Goal: Information Seeking & Learning: Learn about a topic

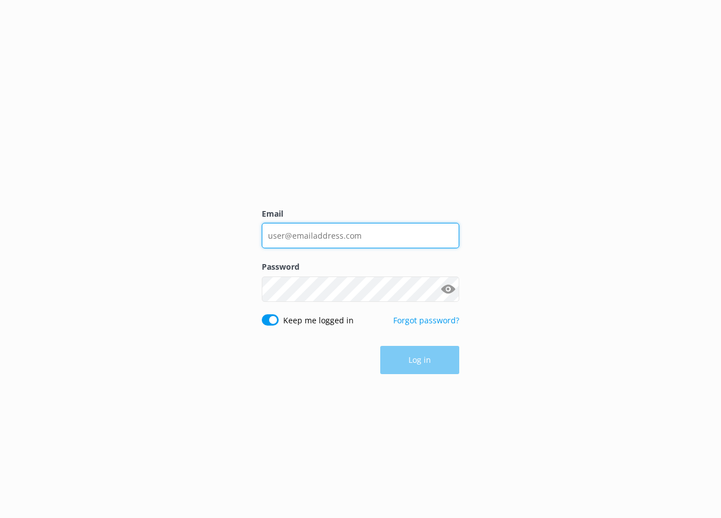
type input "[PERSON_NAME][EMAIL_ADDRESS][DOMAIN_NAME]"
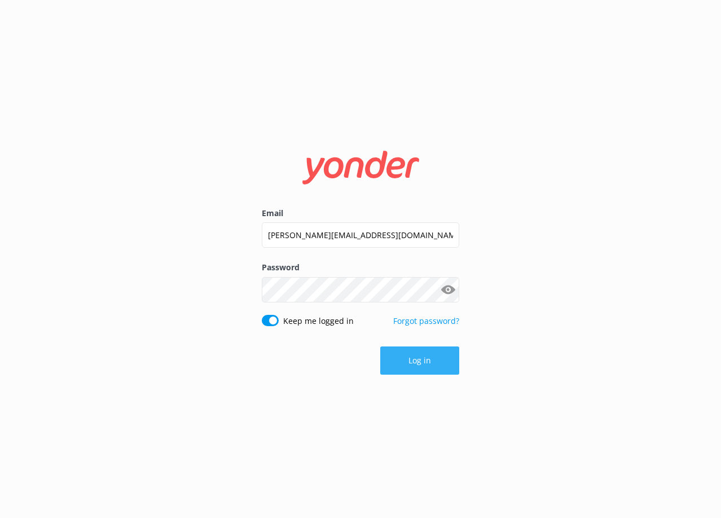
click at [424, 356] on button "Log in" at bounding box center [419, 361] width 79 height 28
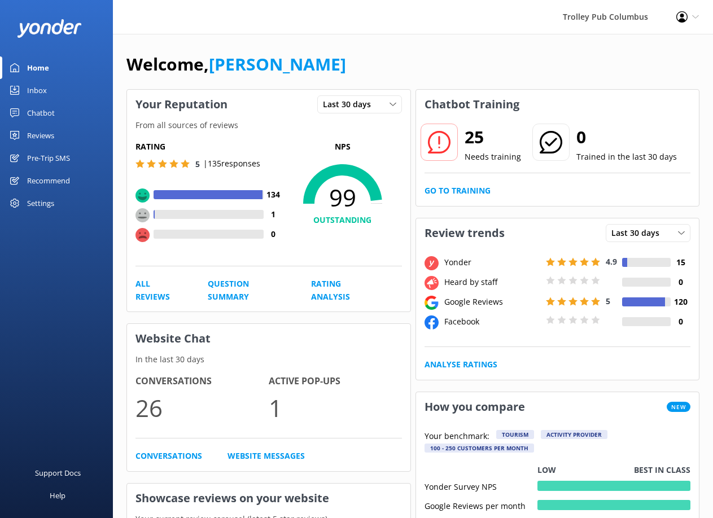
click at [43, 133] on div "Reviews" at bounding box center [40, 135] width 27 height 23
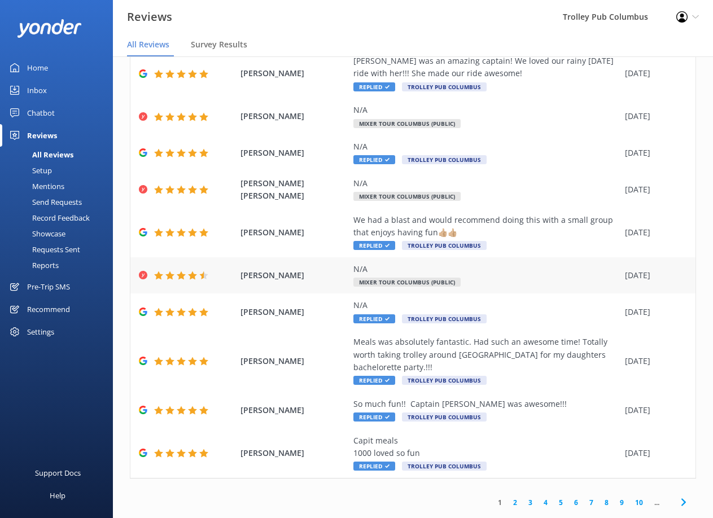
scroll to position [103, 0]
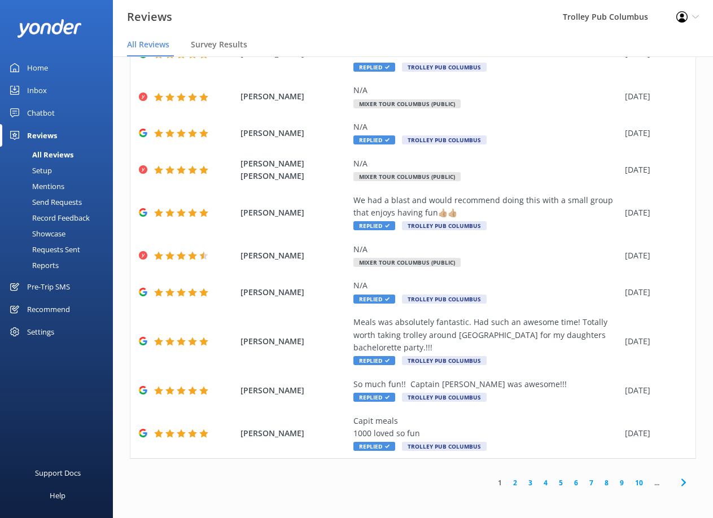
click at [508, 484] on link "2" at bounding box center [515, 483] width 15 height 11
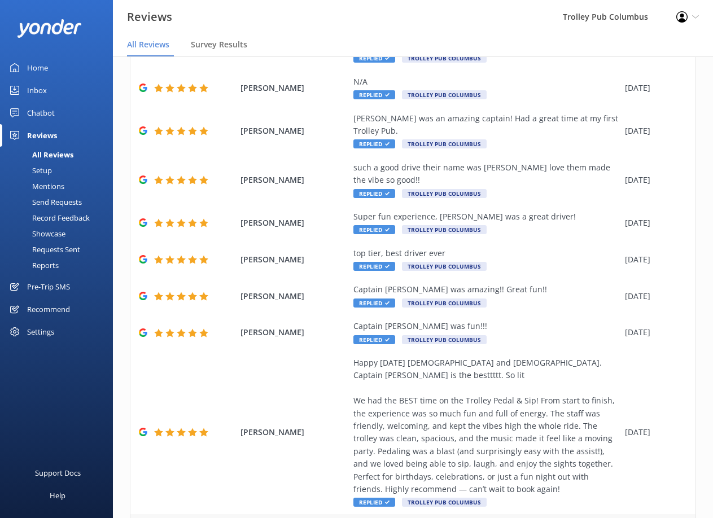
scroll to position [191, 0]
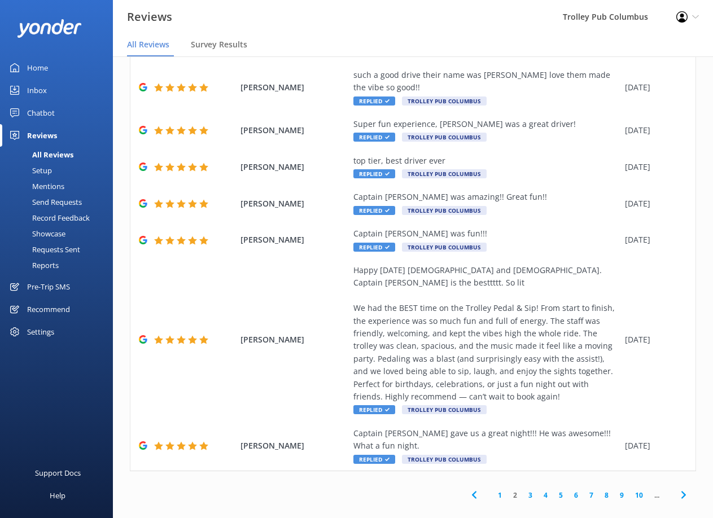
click at [525, 490] on link "3" at bounding box center [530, 495] width 15 height 11
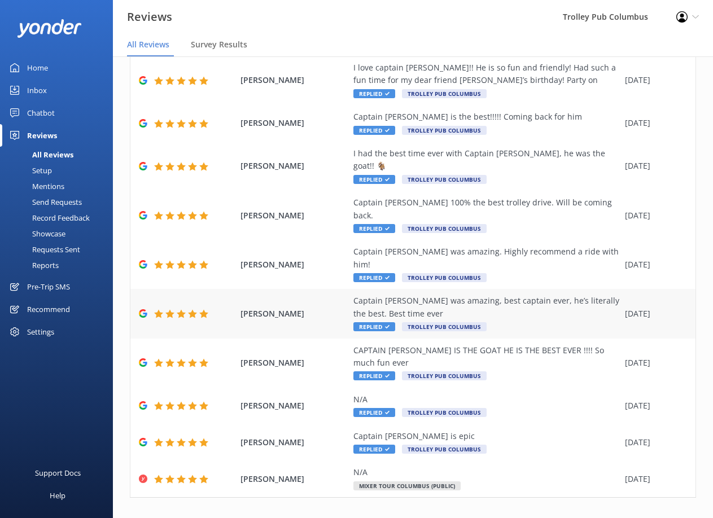
scroll to position [77, 0]
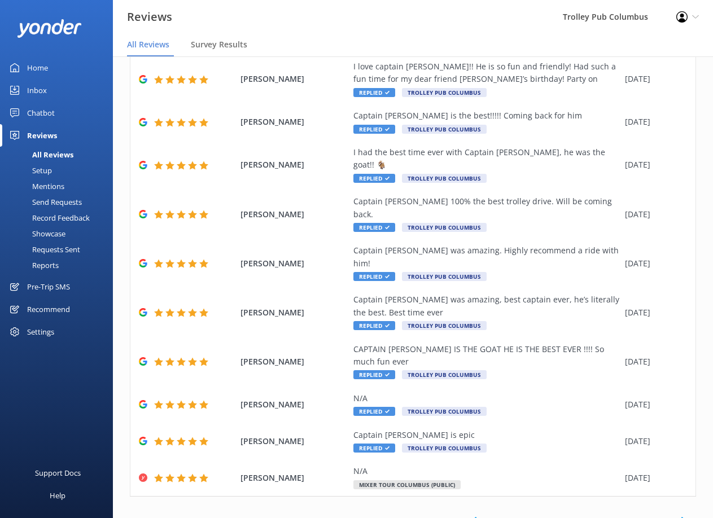
click at [539, 515] on link "4" at bounding box center [545, 520] width 15 height 11
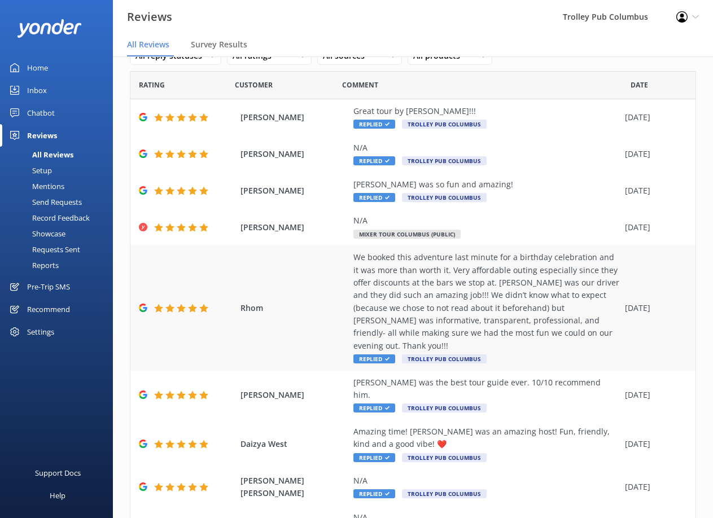
scroll to position [128, 0]
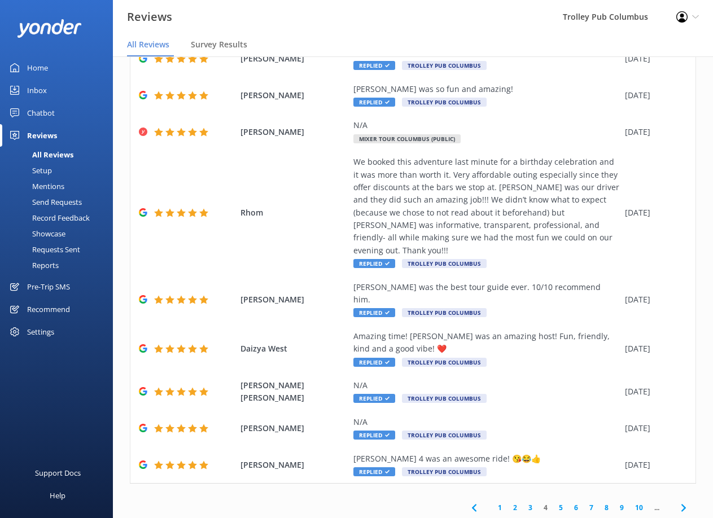
click at [555, 502] on link "5" at bounding box center [560, 507] width 15 height 11
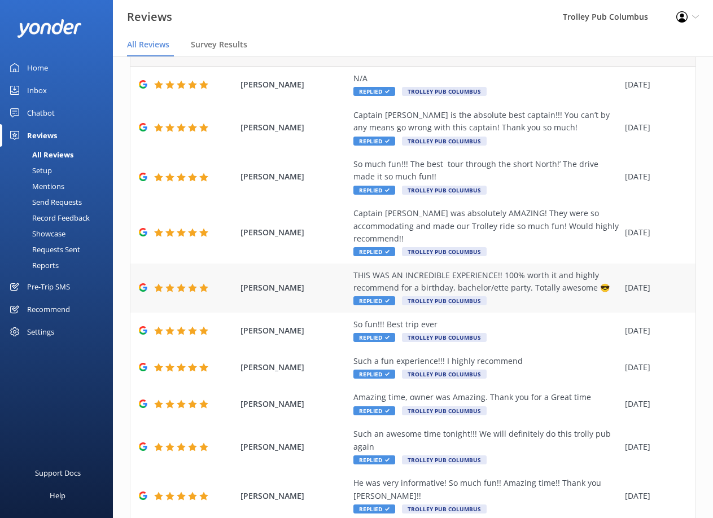
scroll to position [128, 0]
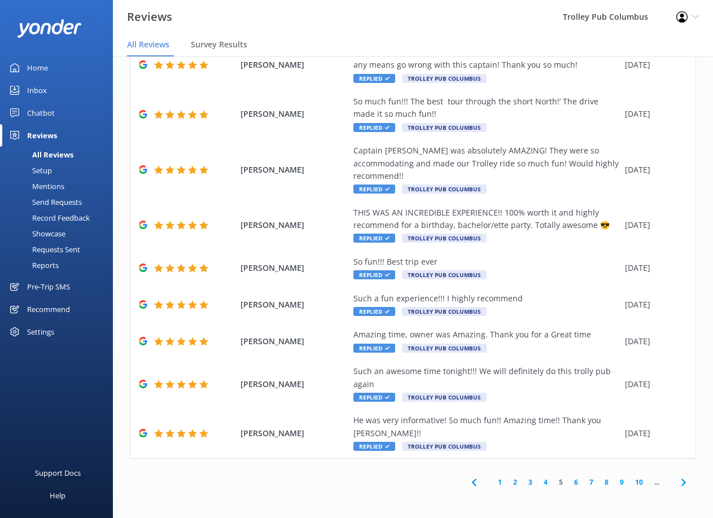
click at [568, 486] on link "6" at bounding box center [575, 482] width 15 height 11
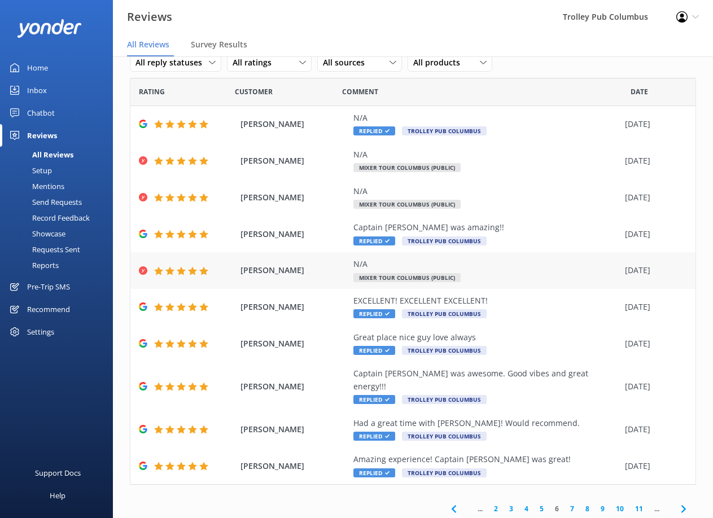
scroll to position [40, 0]
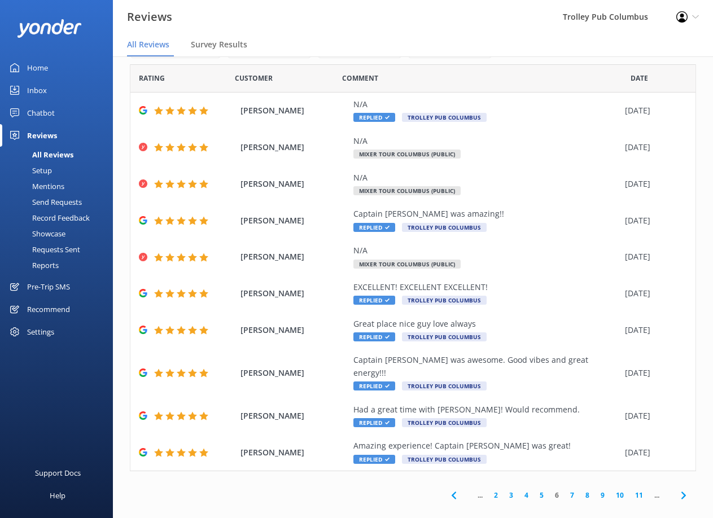
click at [565, 490] on link "7" at bounding box center [572, 495] width 15 height 11
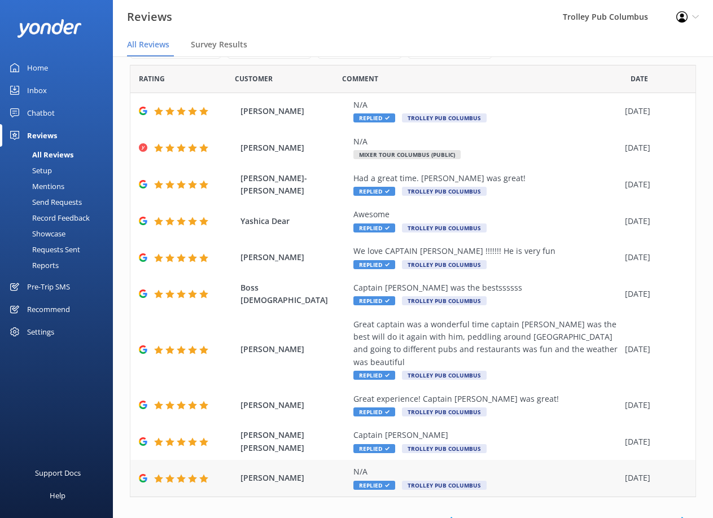
scroll to position [77, 0]
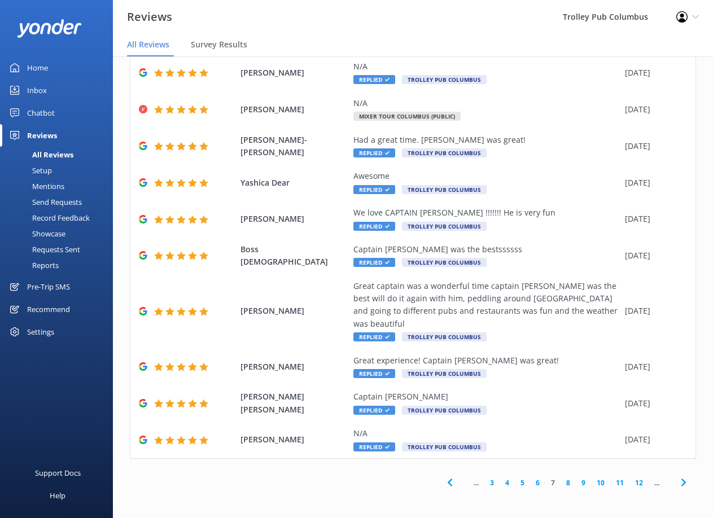
click at [561, 480] on link "8" at bounding box center [568, 483] width 15 height 11
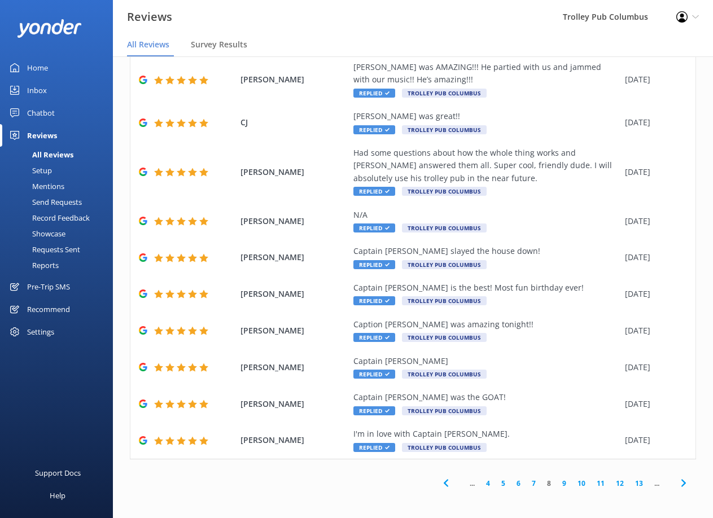
scroll to position [77, 0]
click at [557, 484] on link "9" at bounding box center [564, 483] width 15 height 11
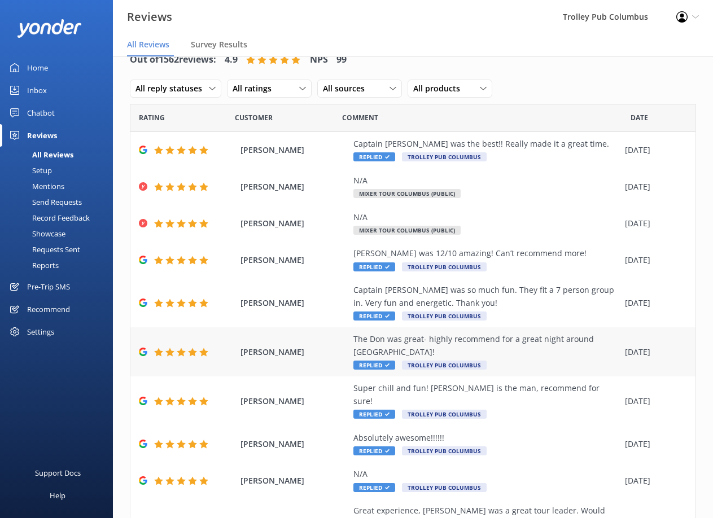
scroll to position [77, 0]
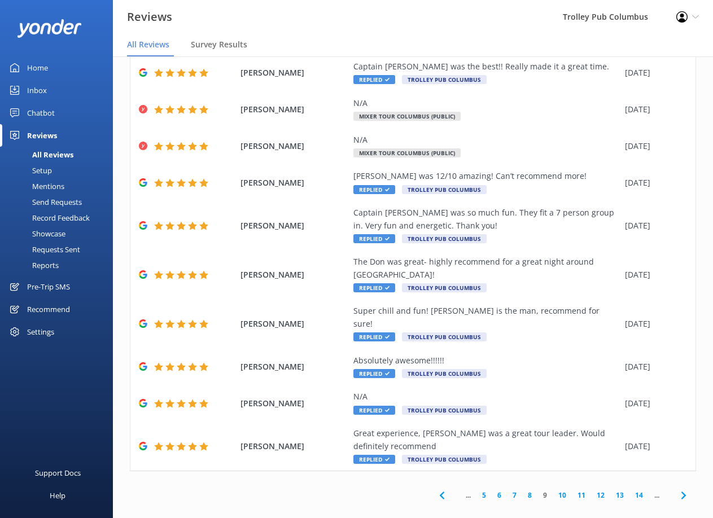
click at [554, 490] on link "10" at bounding box center [562, 495] width 19 height 11
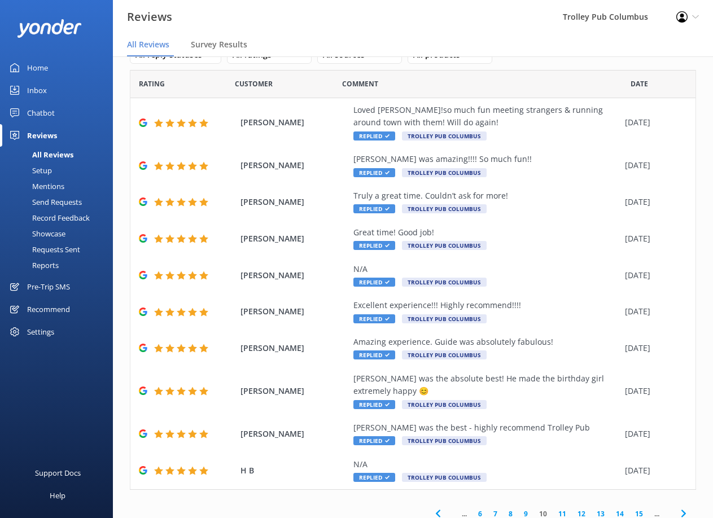
scroll to position [65, 0]
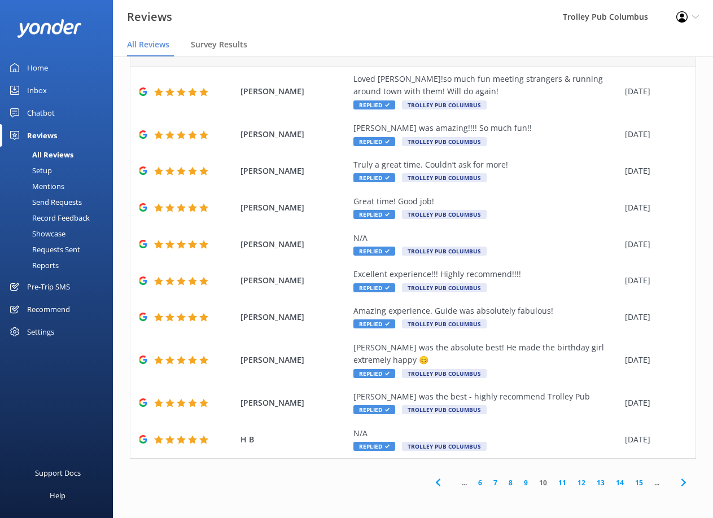
click at [553, 481] on link "11" at bounding box center [562, 483] width 19 height 11
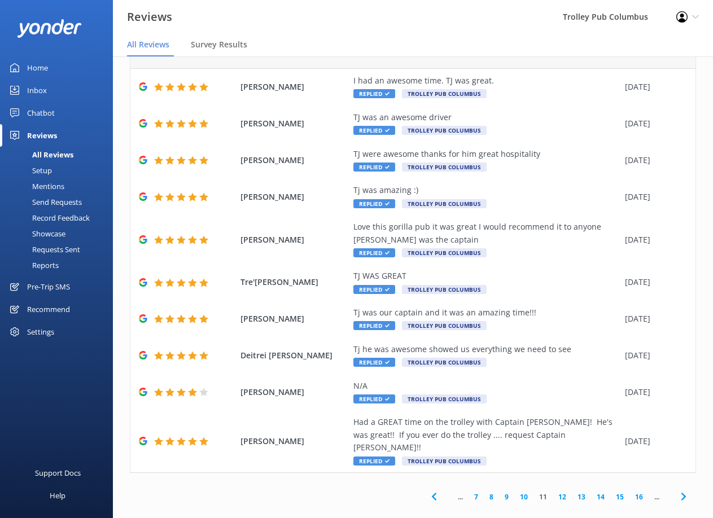
scroll to position [65, 0]
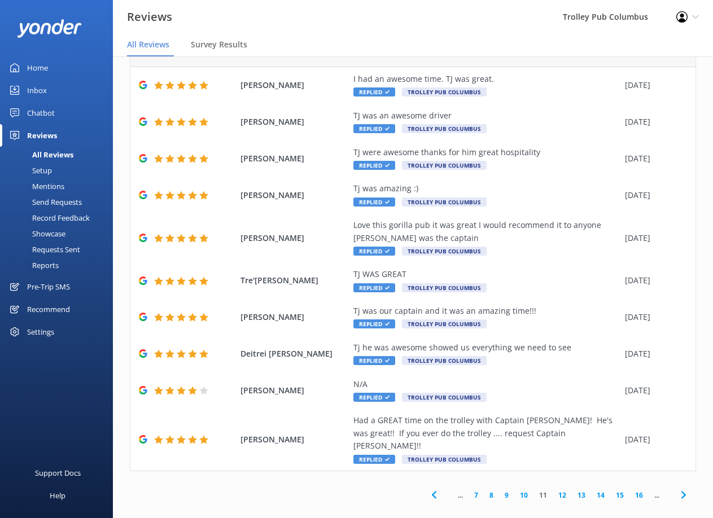
click at [553, 490] on link "12" at bounding box center [562, 495] width 19 height 11
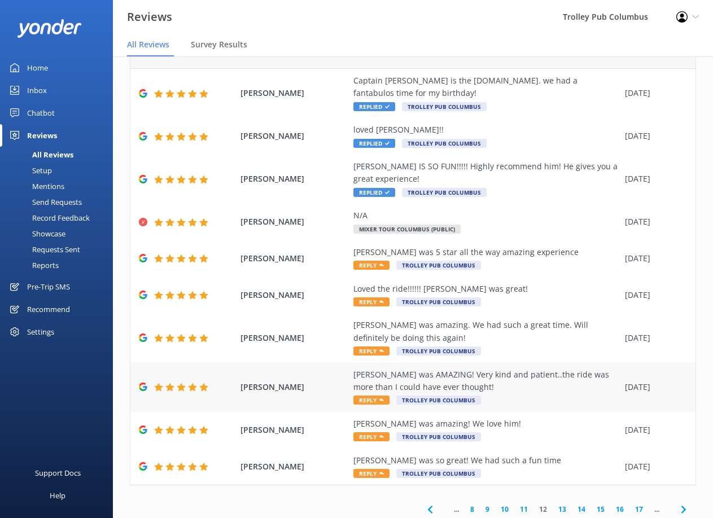
scroll to position [90, 0]
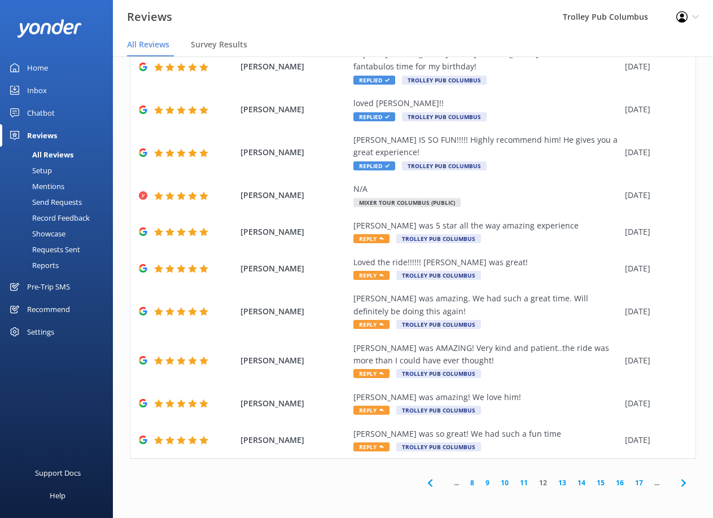
click at [558, 484] on link "13" at bounding box center [562, 483] width 19 height 11
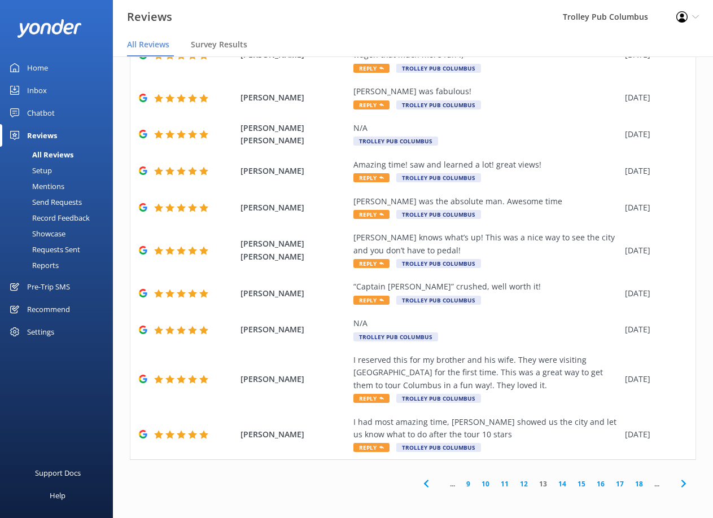
scroll to position [103, 0]
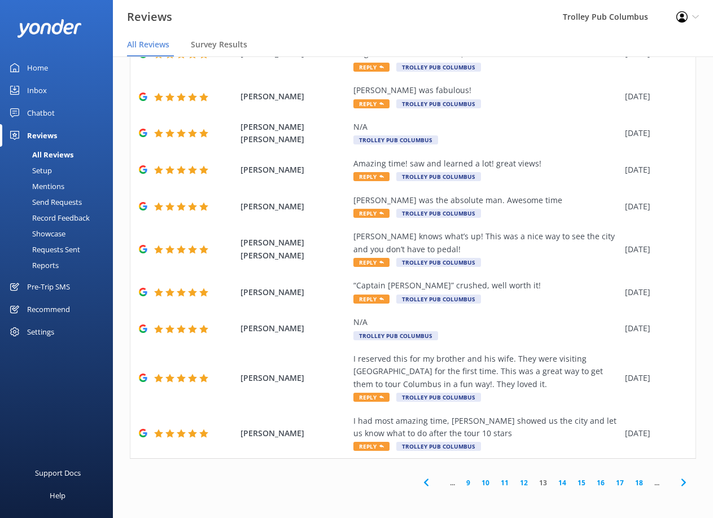
click at [553, 482] on link "14" at bounding box center [562, 483] width 19 height 11
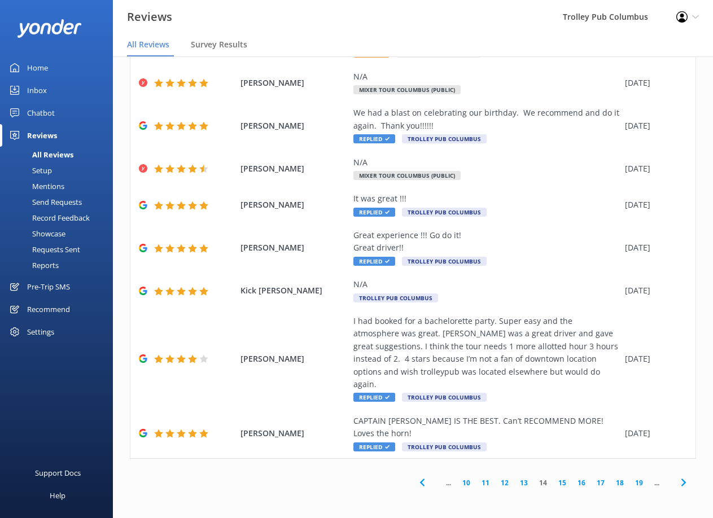
click at [554, 479] on link "15" at bounding box center [562, 483] width 19 height 11
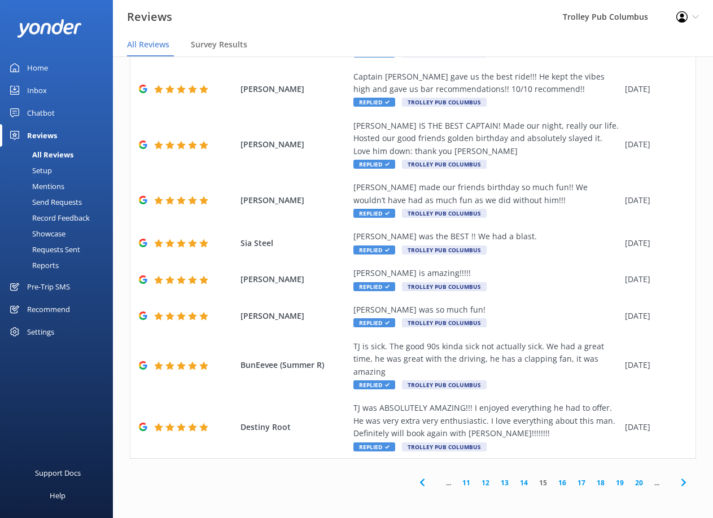
click at [554, 484] on link "16" at bounding box center [562, 483] width 19 height 11
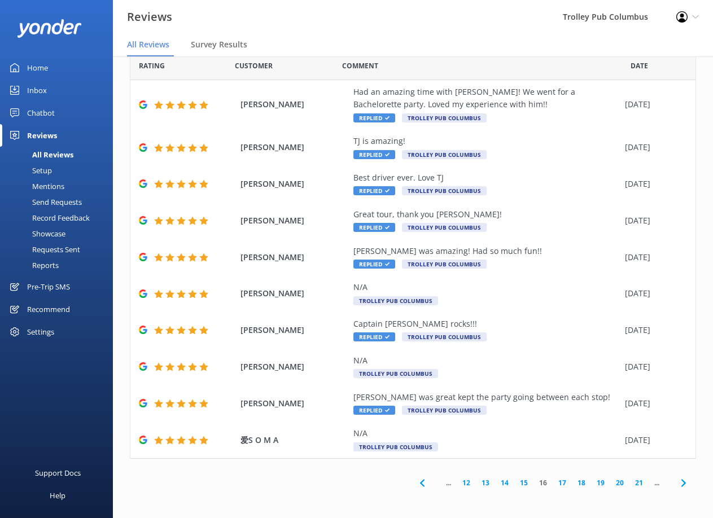
click at [555, 482] on link "17" at bounding box center [562, 483] width 19 height 11
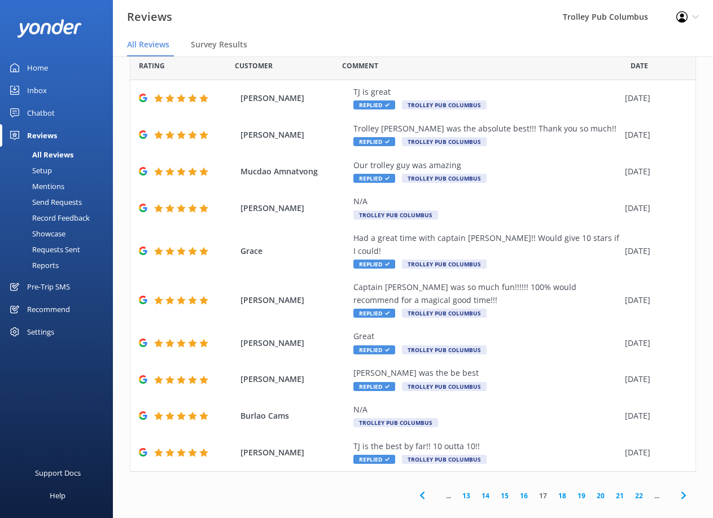
click at [553, 491] on link "18" at bounding box center [562, 496] width 19 height 11
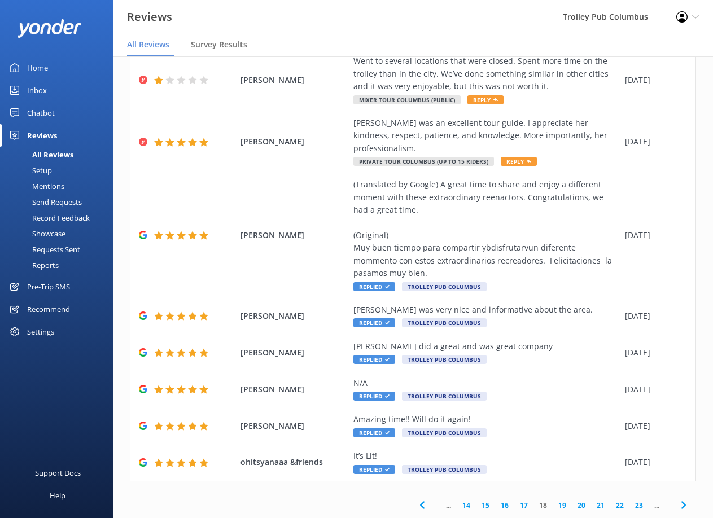
click at [51, 65] on link "Home" at bounding box center [56, 67] width 113 height 23
